Goal: Register for event/course

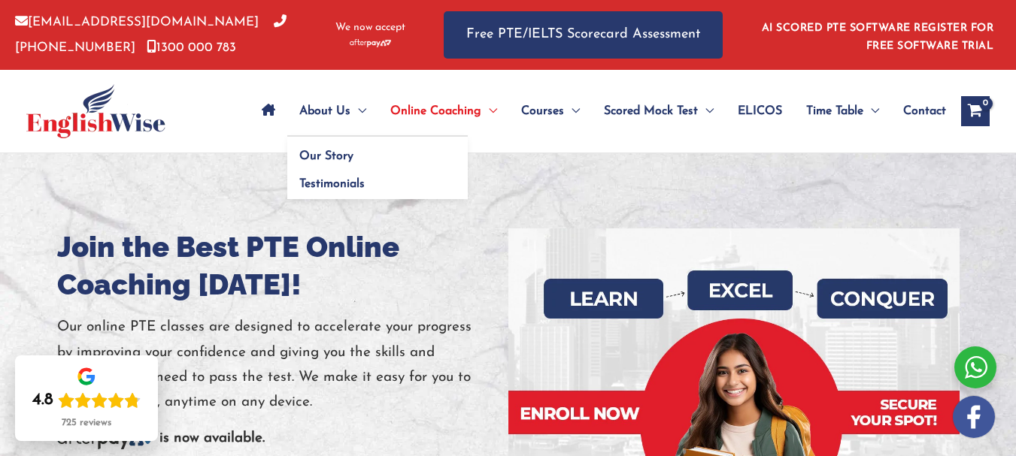
click at [310, 102] on span "About Us" at bounding box center [324, 111] width 51 height 53
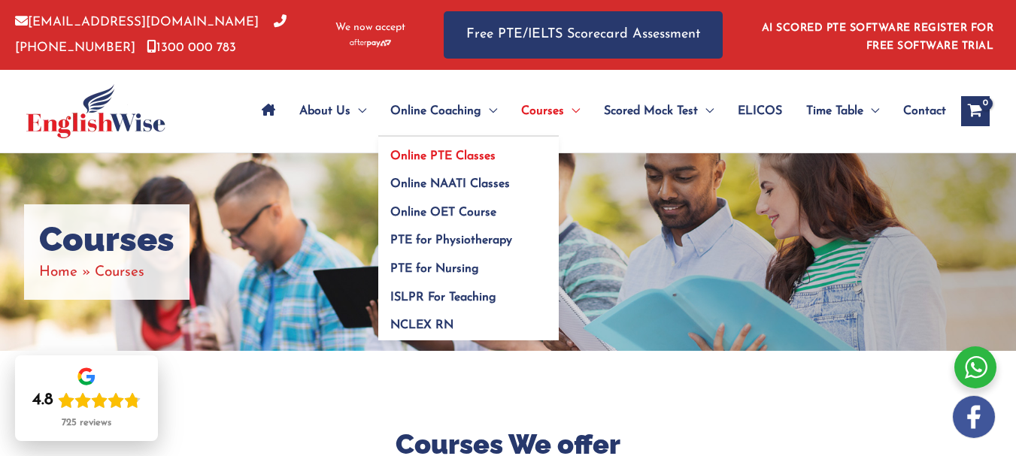
click at [429, 150] on span "Online PTE Classes" at bounding box center [442, 156] width 105 height 12
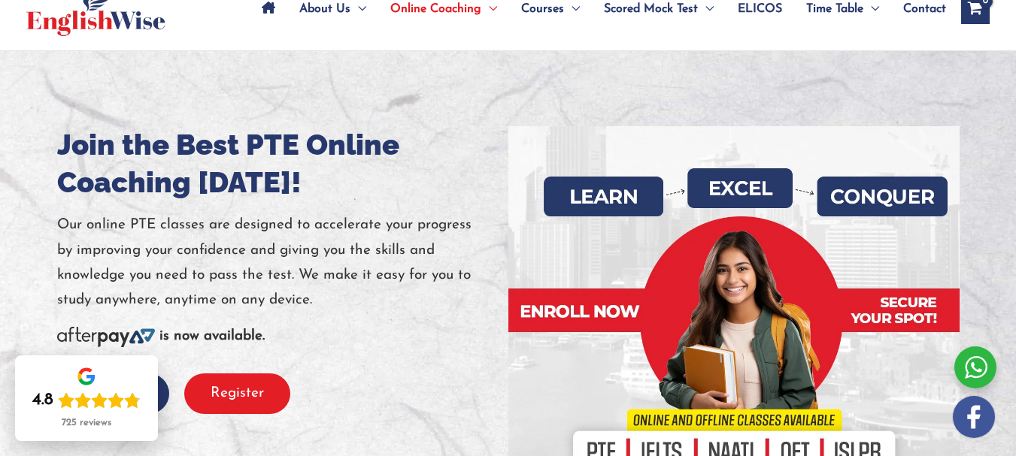
click at [253, 414] on button "Register" at bounding box center [237, 394] width 106 height 41
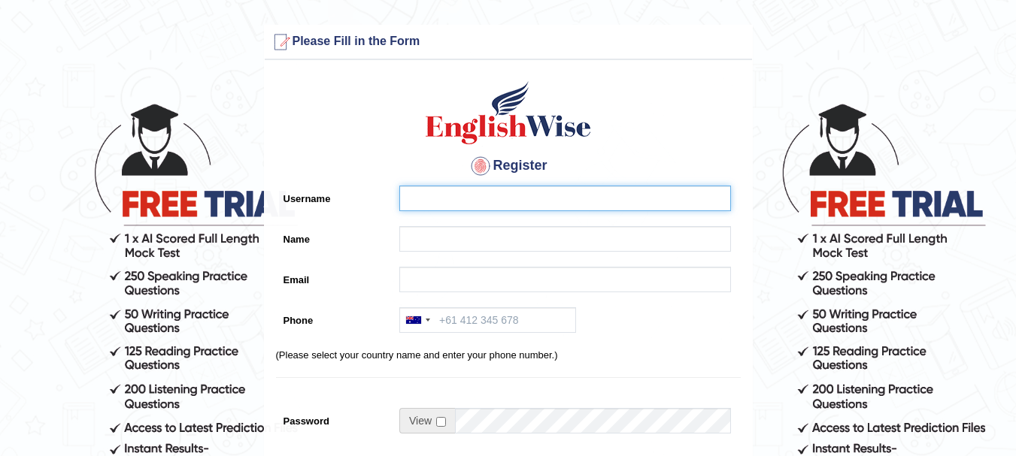
click at [481, 196] on input "Username" at bounding box center [565, 199] width 332 height 26
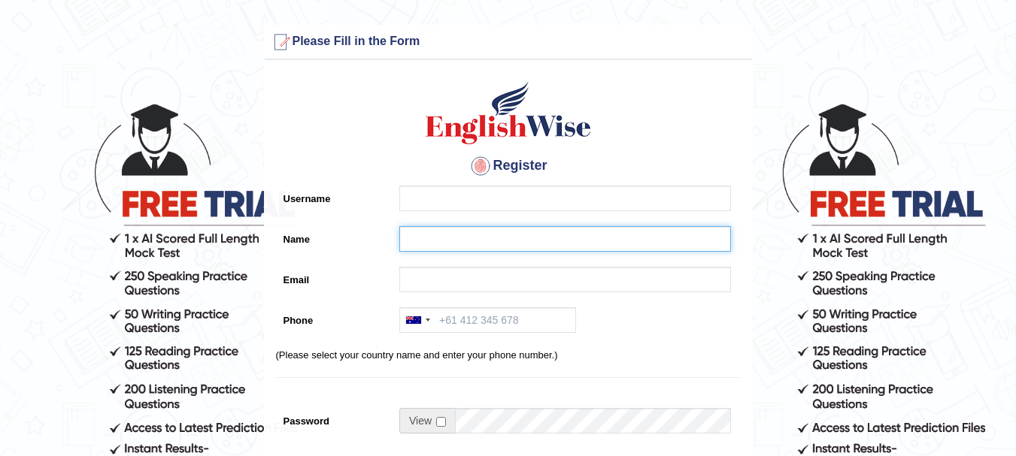
click at [411, 240] on input "Name" at bounding box center [565, 239] width 332 height 26
